Goal: Task Accomplishment & Management: Use online tool/utility

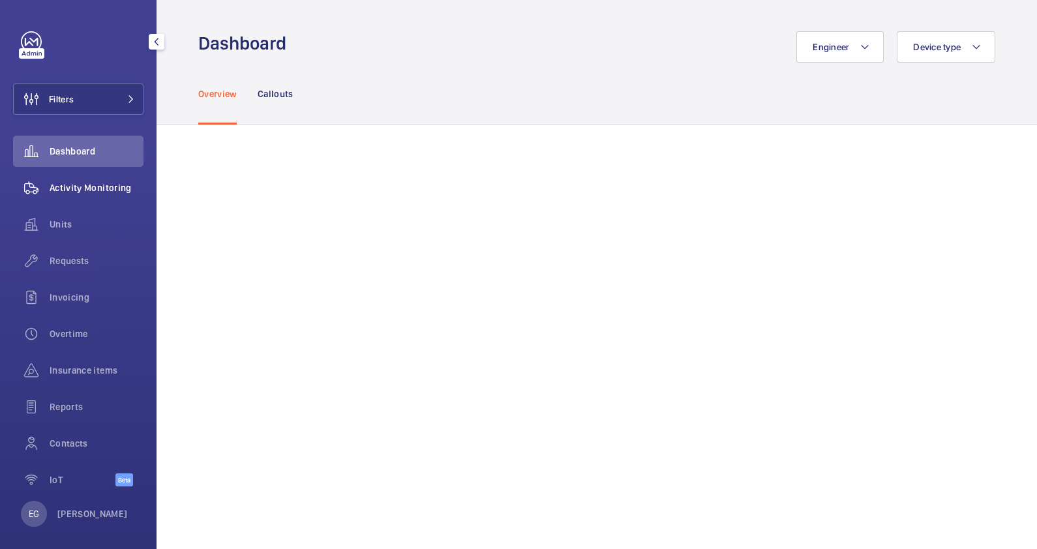
click at [104, 192] on span "Activity Monitoring" at bounding box center [97, 187] width 94 height 13
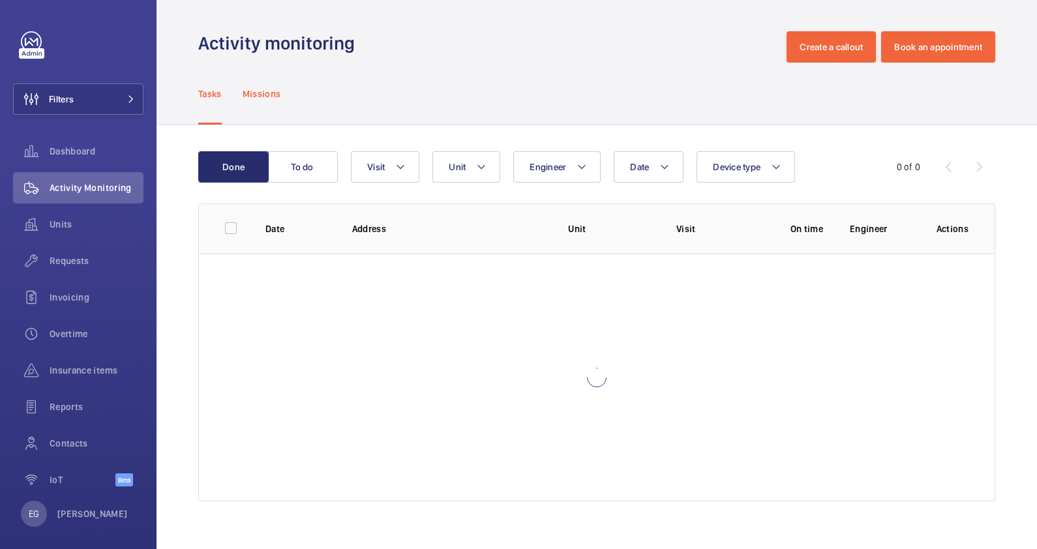
click at [256, 91] on p "Missions" at bounding box center [262, 93] width 38 height 13
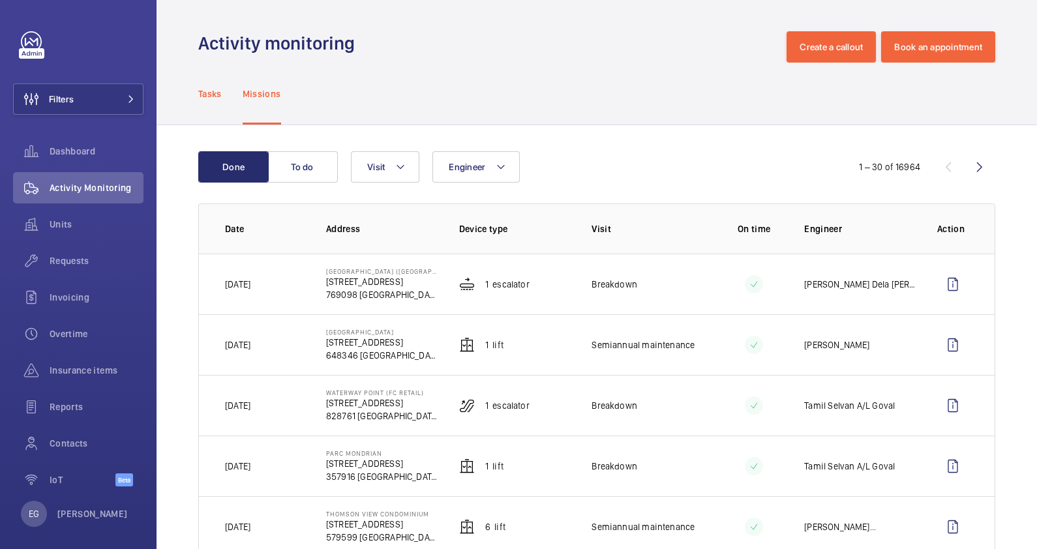
click at [214, 98] on p "Tasks" at bounding box center [209, 93] width 23 height 13
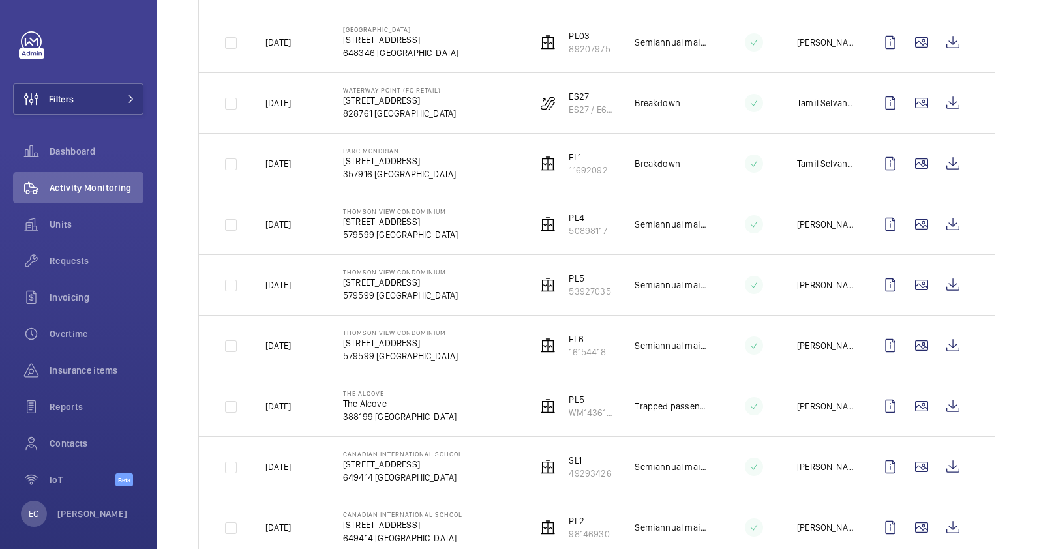
scroll to position [408, 0]
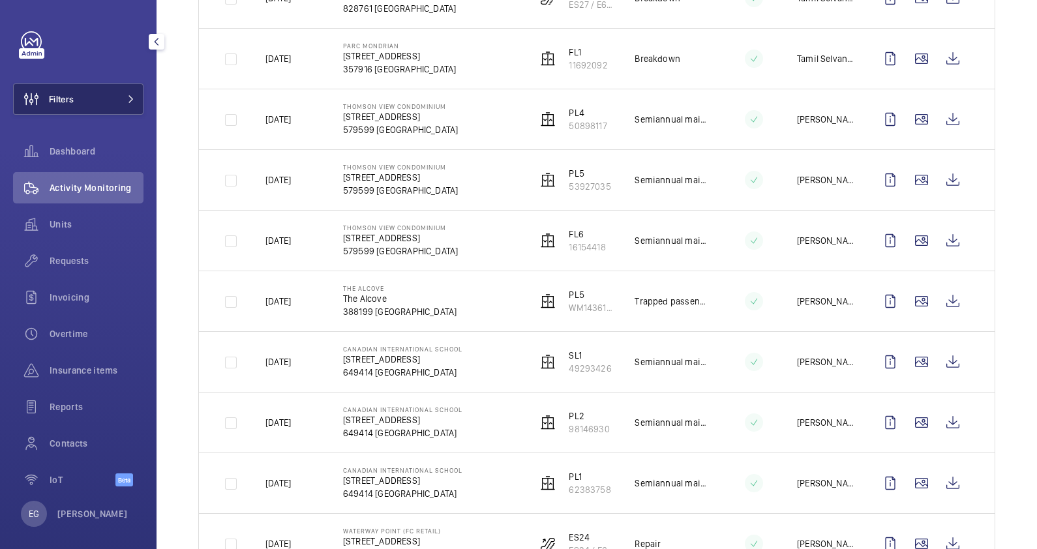
click at [91, 99] on button "Filters" at bounding box center [78, 98] width 130 height 31
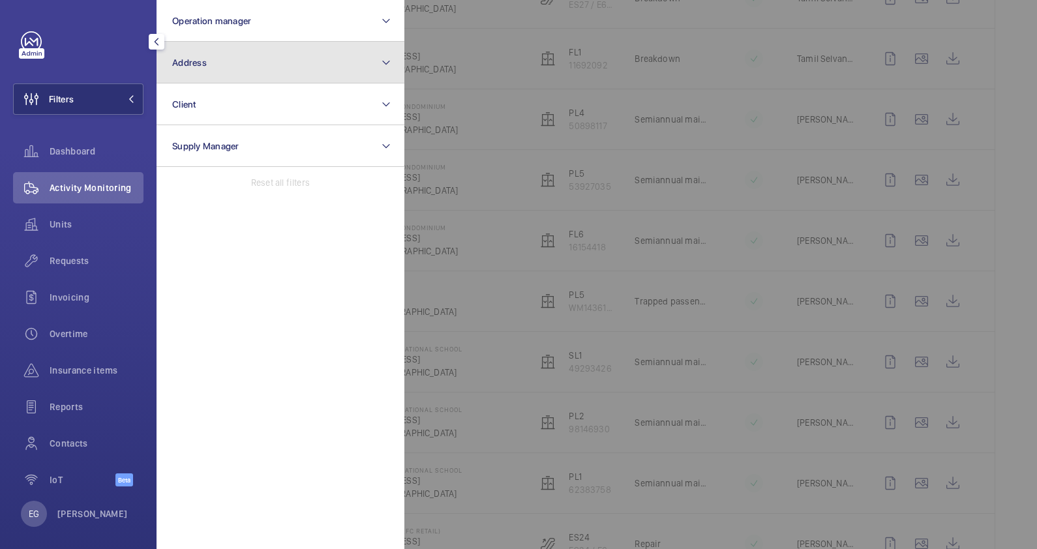
click at [241, 55] on button "Address" at bounding box center [281, 63] width 248 height 42
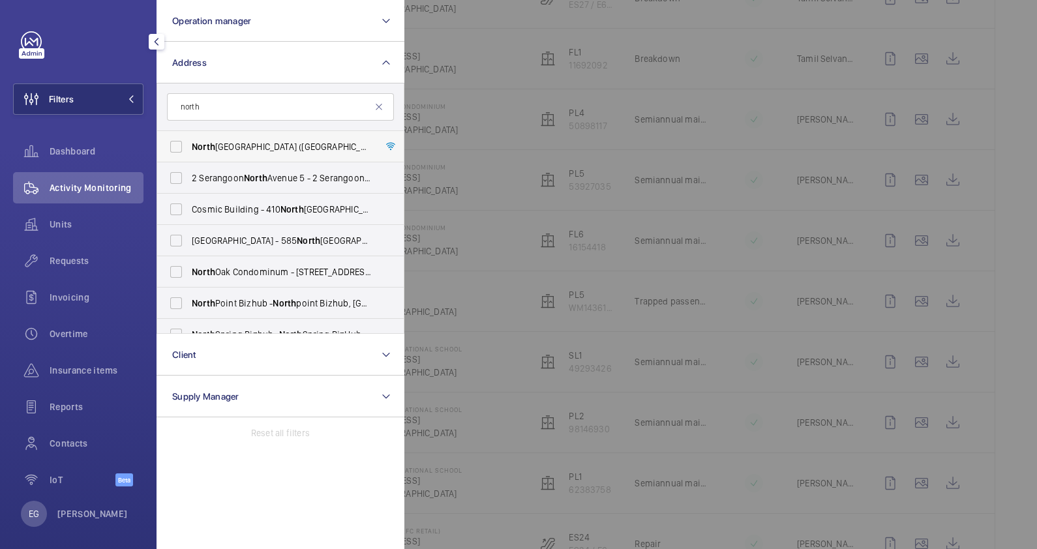
type input "north"
click at [271, 147] on span "[GEOGRAPHIC_DATA] ([GEOGRAPHIC_DATA]) - [STREET_ADDRESS]" at bounding box center [281, 146] width 179 height 13
click at [189, 147] on input "[GEOGRAPHIC_DATA] ([GEOGRAPHIC_DATA]) - [STREET_ADDRESS]" at bounding box center [176, 147] width 26 height 26
checkbox input "true"
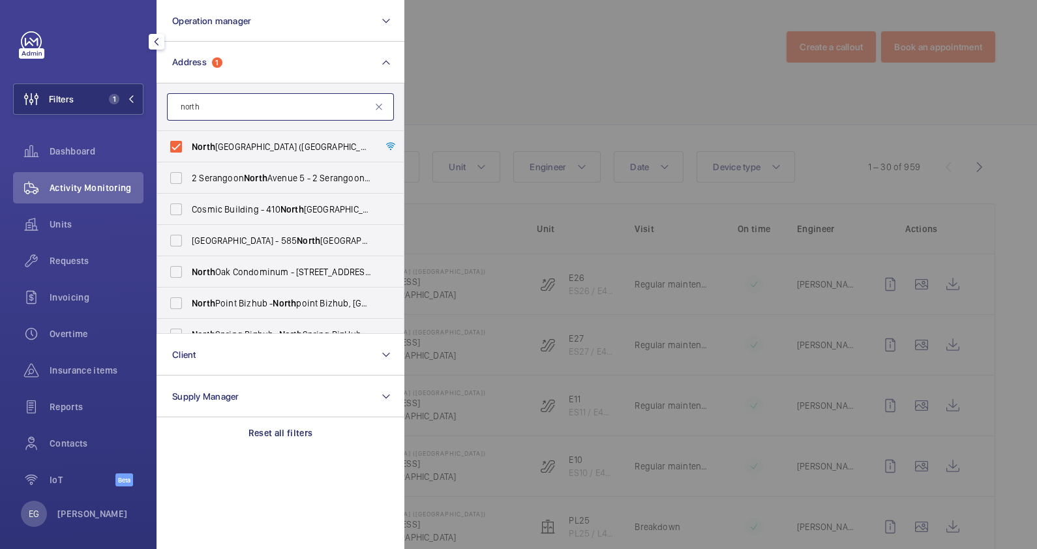
click at [230, 106] on input "north" at bounding box center [280, 106] width 227 height 27
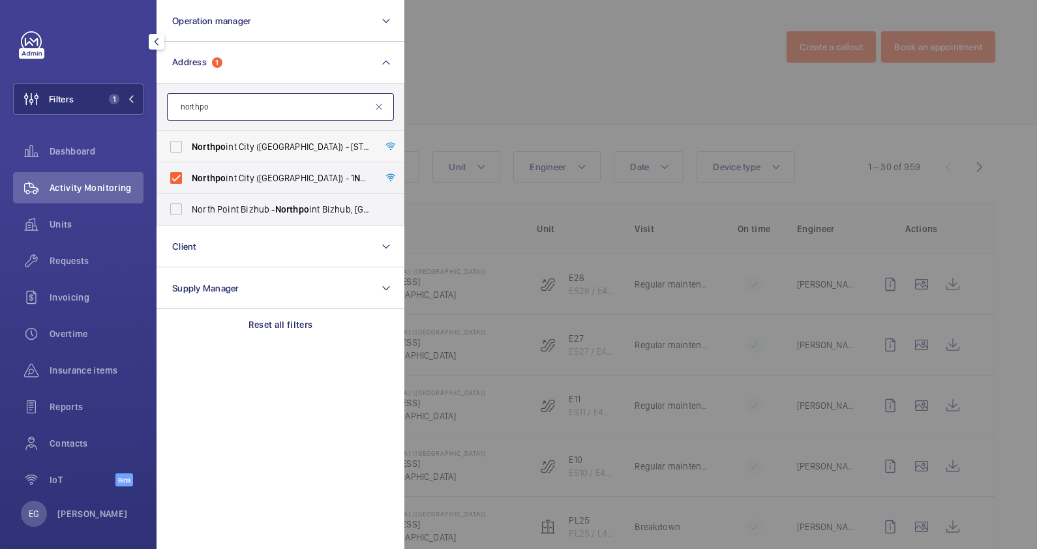
type input "northpo"
click at [266, 153] on label "[GEOGRAPHIC_DATA] ([GEOGRAPHIC_DATA]) - [STREET_ADDRESS]" at bounding box center [270, 146] width 227 height 31
click at [189, 153] on input "[GEOGRAPHIC_DATA] ([GEOGRAPHIC_DATA]) - [STREET_ADDRESS]" at bounding box center [176, 147] width 26 height 26
checkbox input "true"
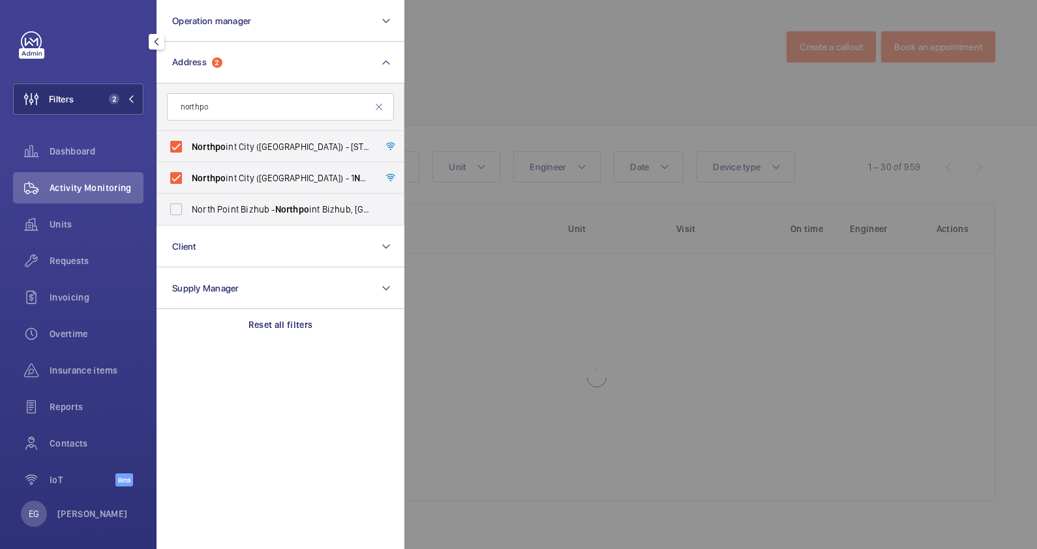
click at [552, 68] on div at bounding box center [922, 274] width 1037 height 549
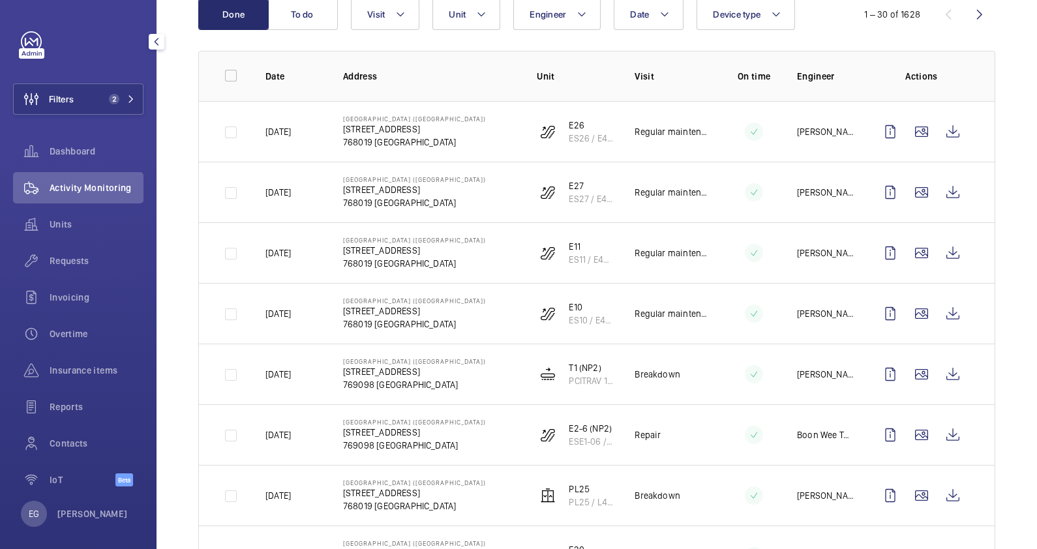
scroll to position [162, 0]
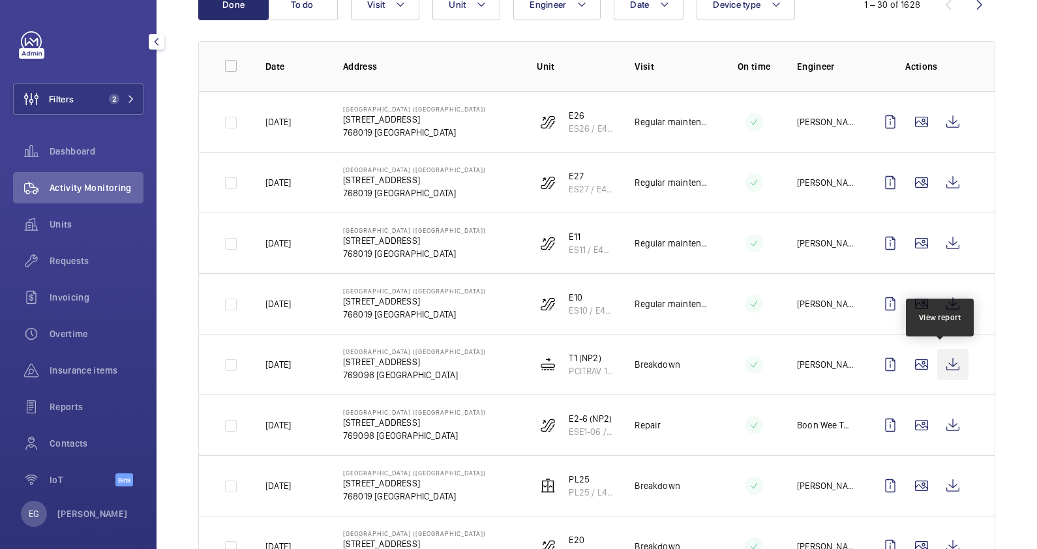
click at [946, 363] on wm-front-icon-button at bounding box center [952, 364] width 31 height 31
